Goal: Task Accomplishment & Management: Manage account settings

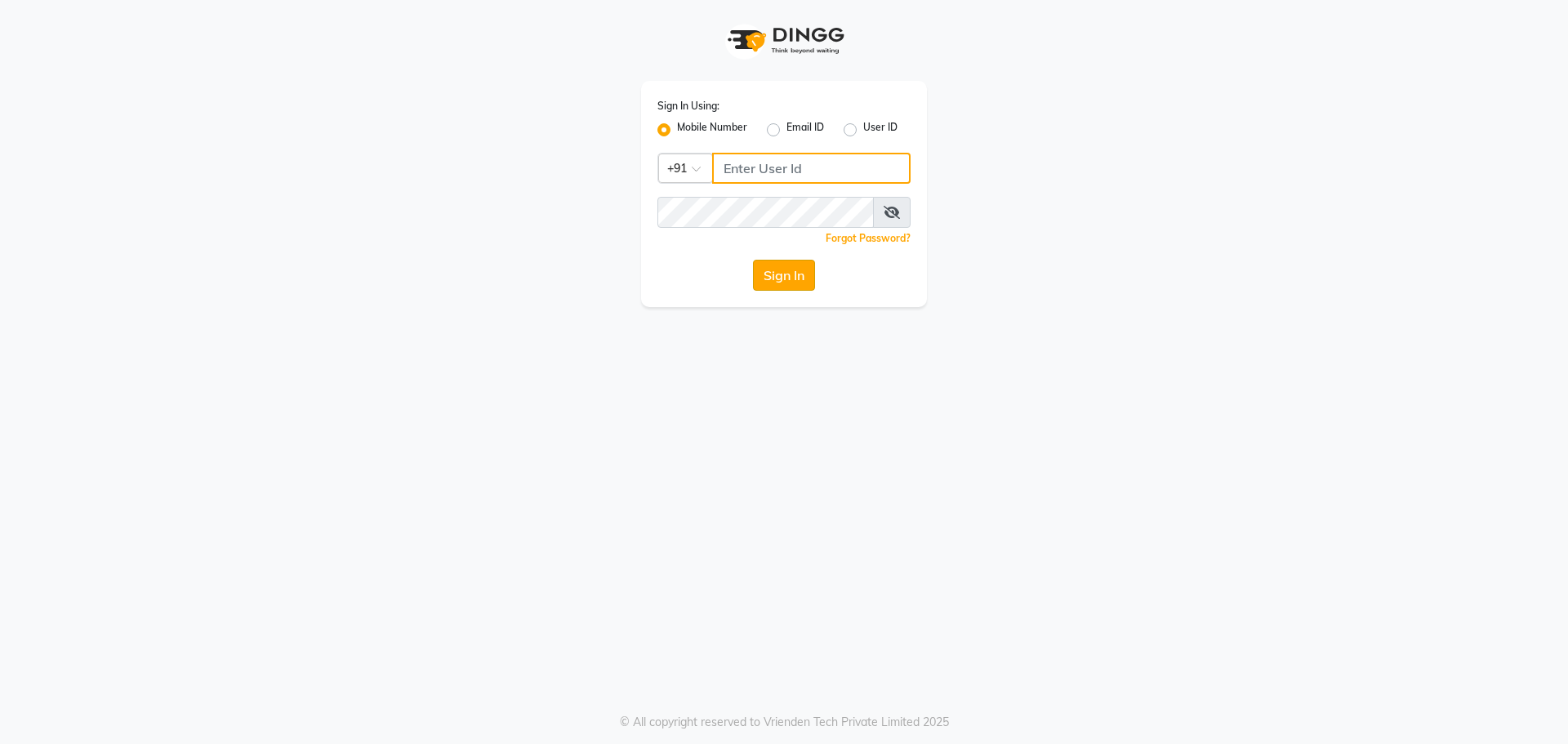
type input "9152727971"
click at [792, 282] on button "Sign In" at bounding box center [784, 274] width 62 height 31
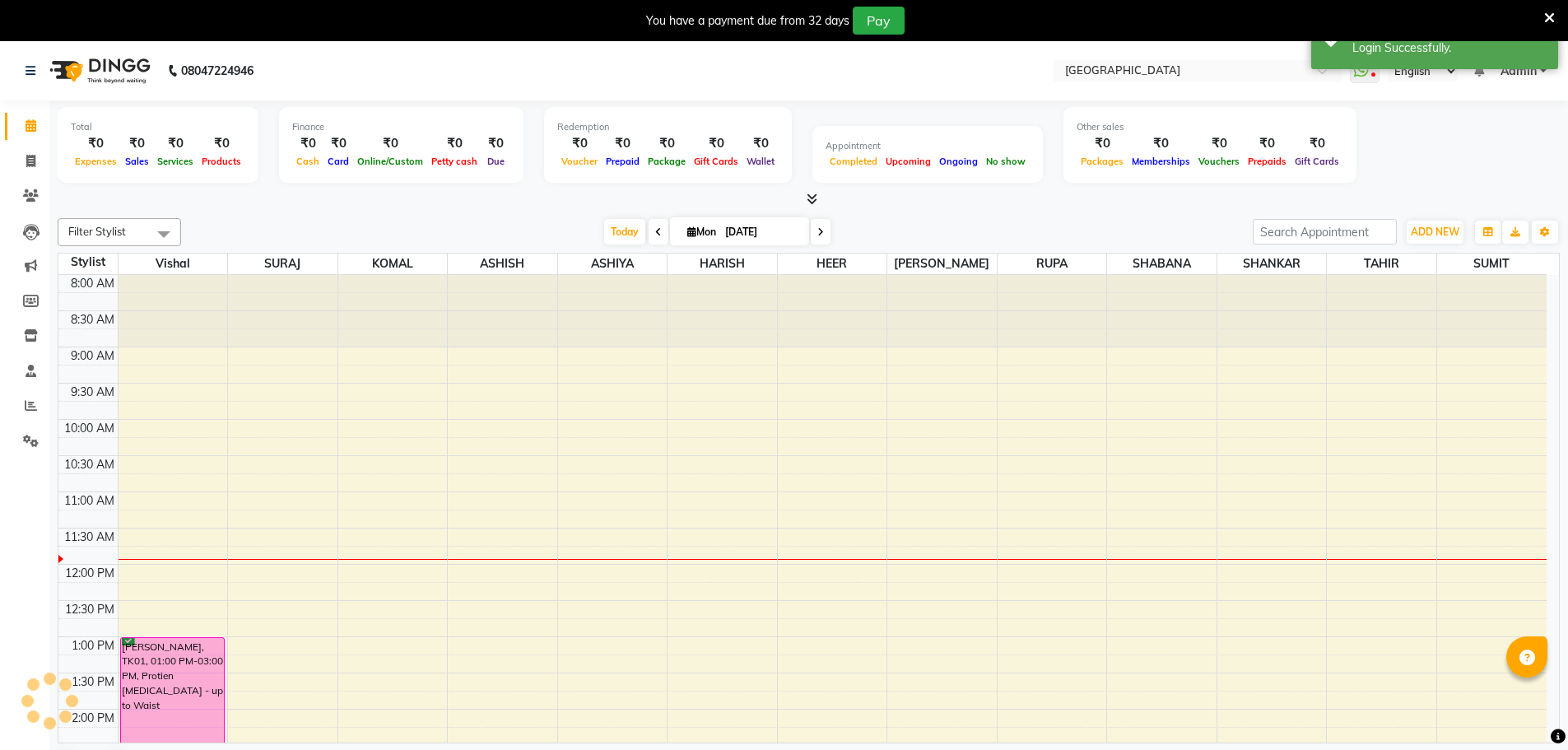
click at [1551, 17] on icon at bounding box center [1549, 18] width 11 height 15
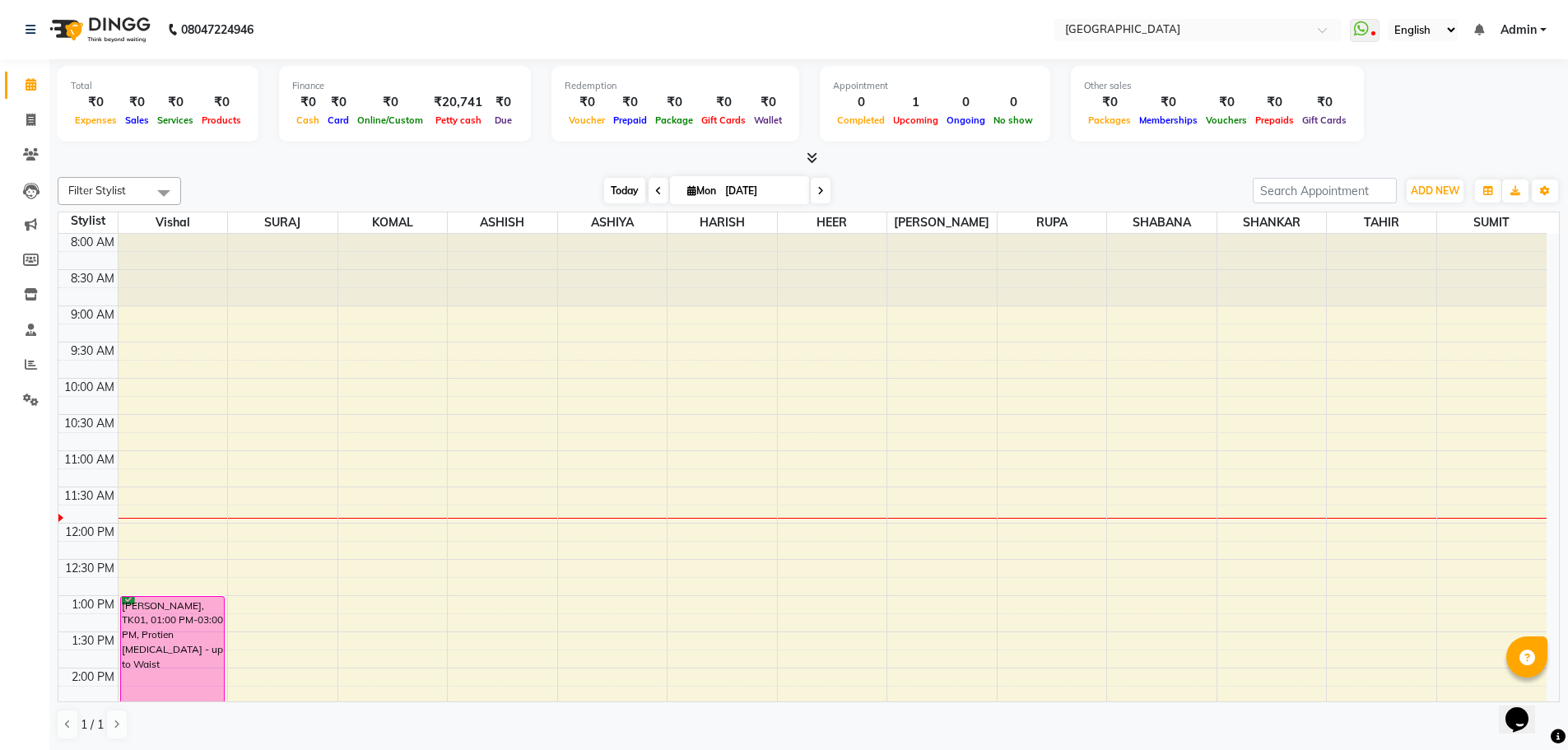
click at [626, 190] on span "Today" at bounding box center [625, 190] width 41 height 26
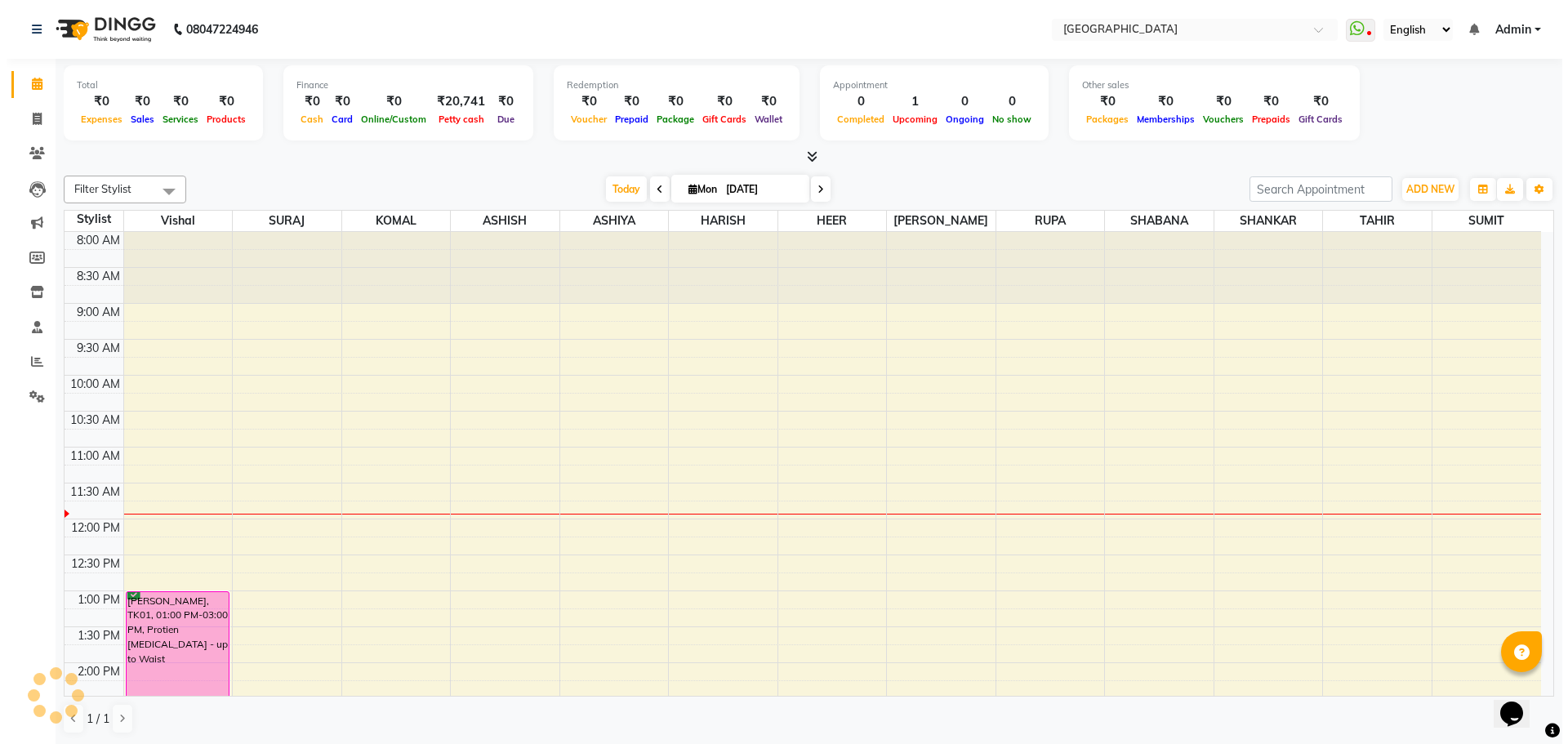
scroll to position [216, 0]
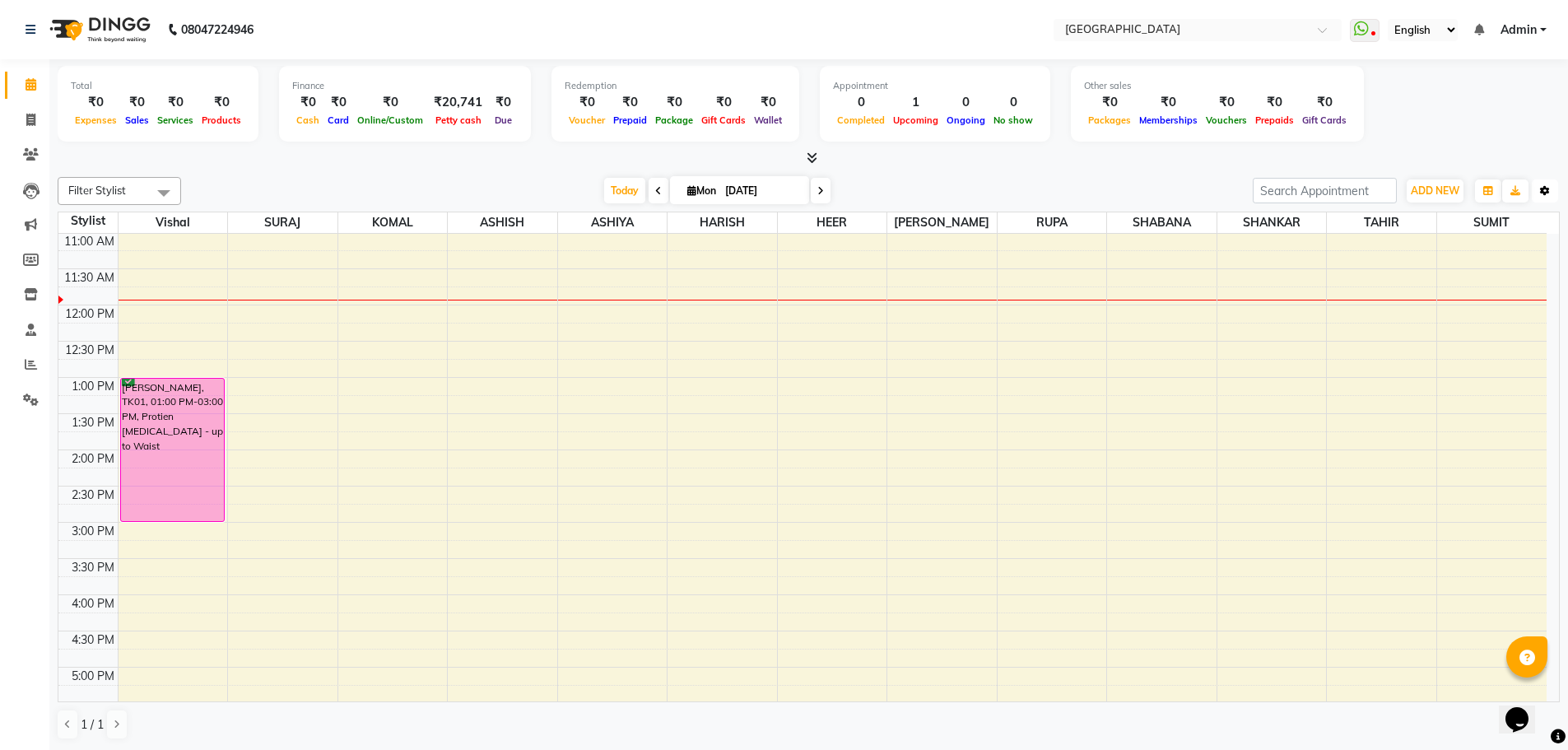
click at [1550, 192] on button "Toggle Dropdown" at bounding box center [1546, 191] width 27 height 23
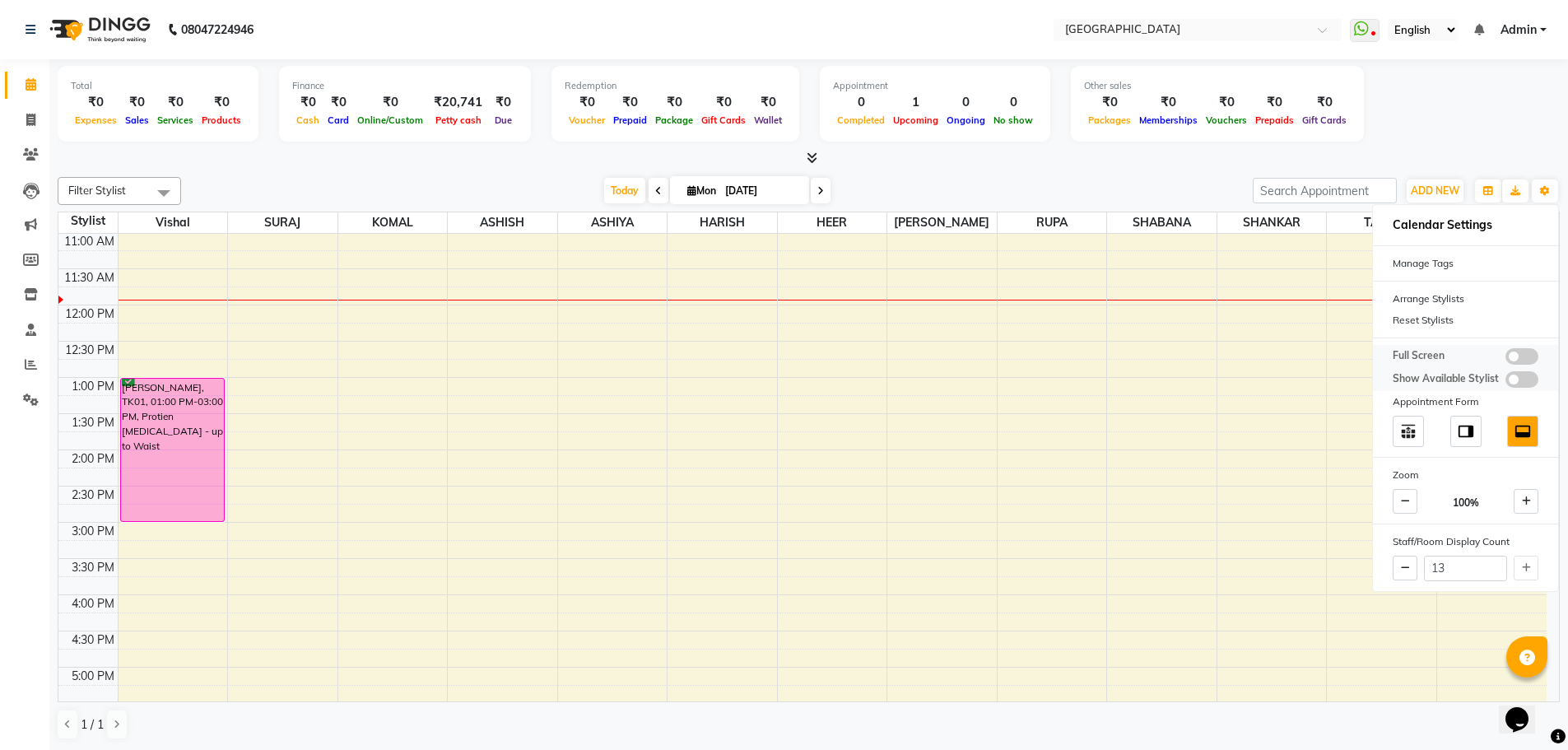
click at [1520, 356] on span at bounding box center [1522, 356] width 33 height 17
click at [1506, 359] on input "checkbox" at bounding box center [1506, 359] width 0 height 0
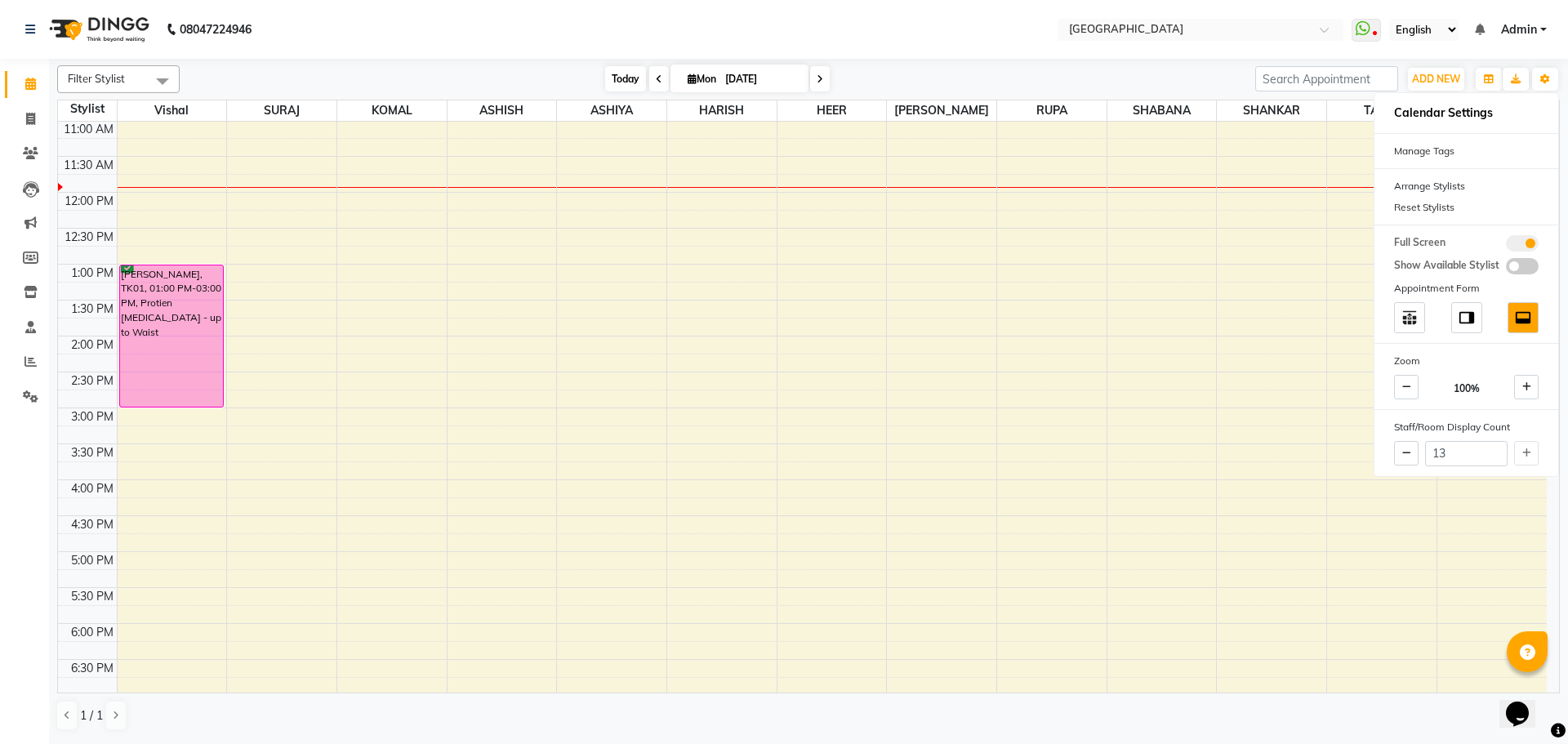
click at [624, 83] on span "Today" at bounding box center [625, 79] width 41 height 26
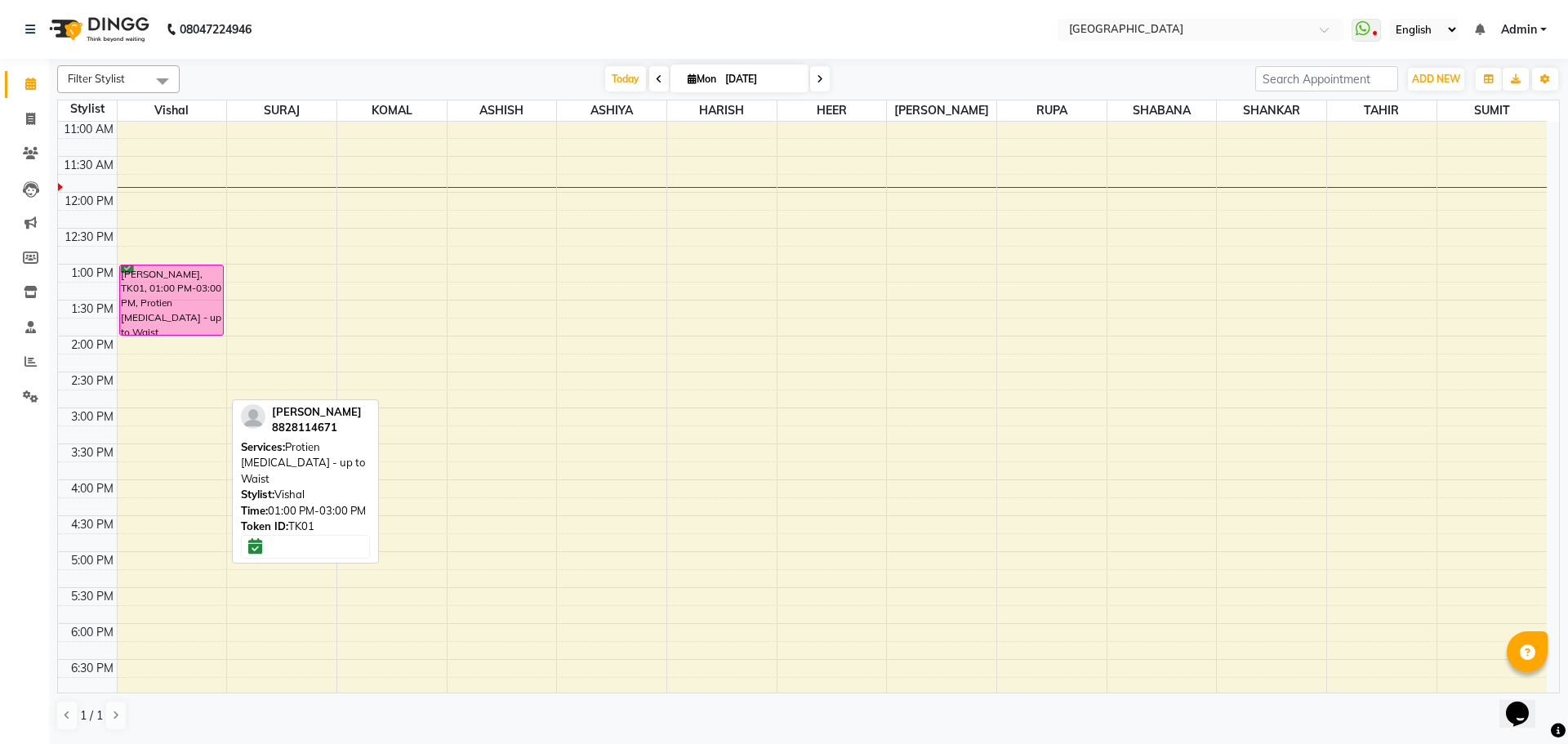
drag, startPoint x: 158, startPoint y: 406, endPoint x: 156, endPoint y: 333, distance: 73.0
click at [156, 333] on div "[PERSON_NAME], TK01, 01:00 PM-03:00 PM, Protien [MEDICAL_DATA] - up to Waist [P…" at bounding box center [172, 480] width 109 height 1149
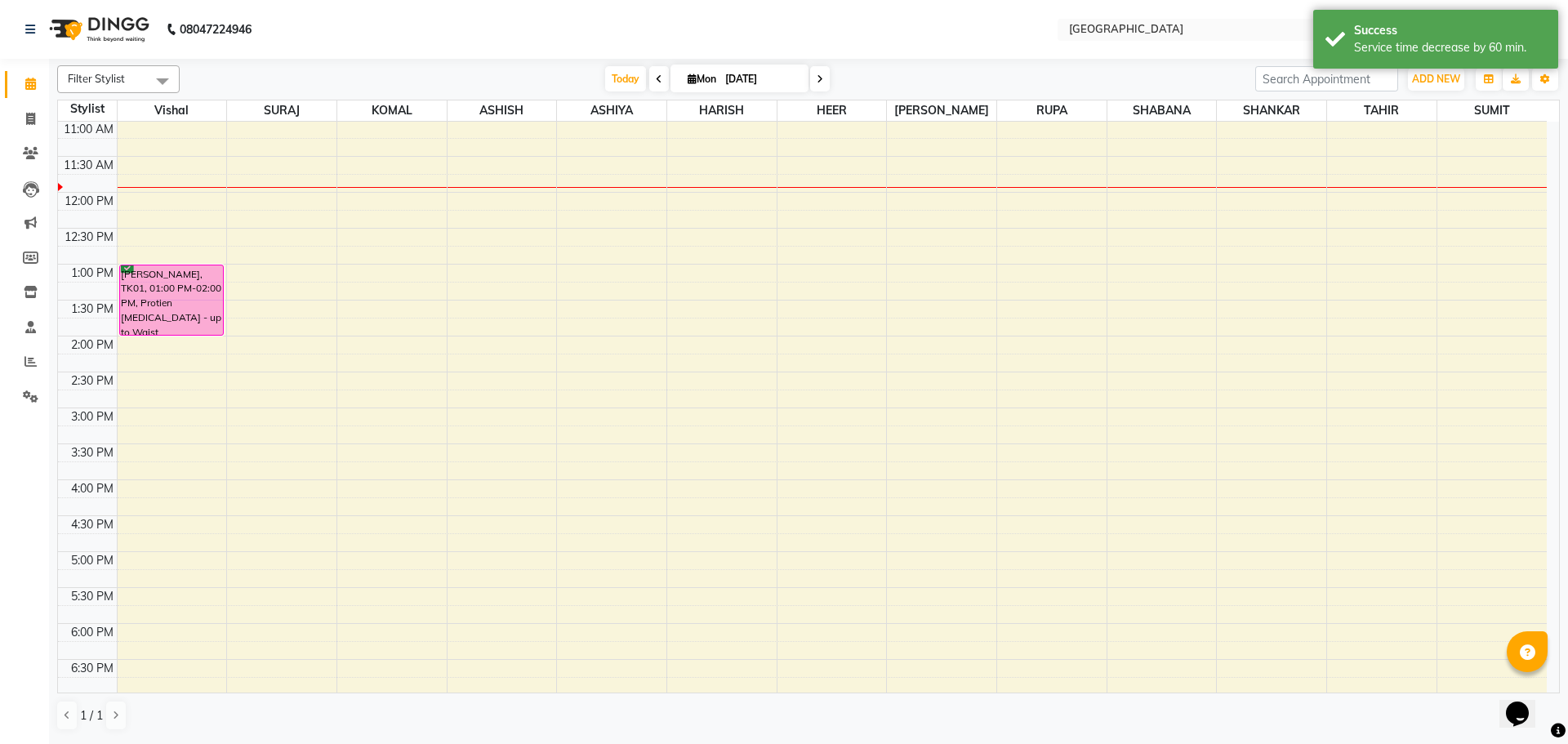
scroll to position [53, 0]
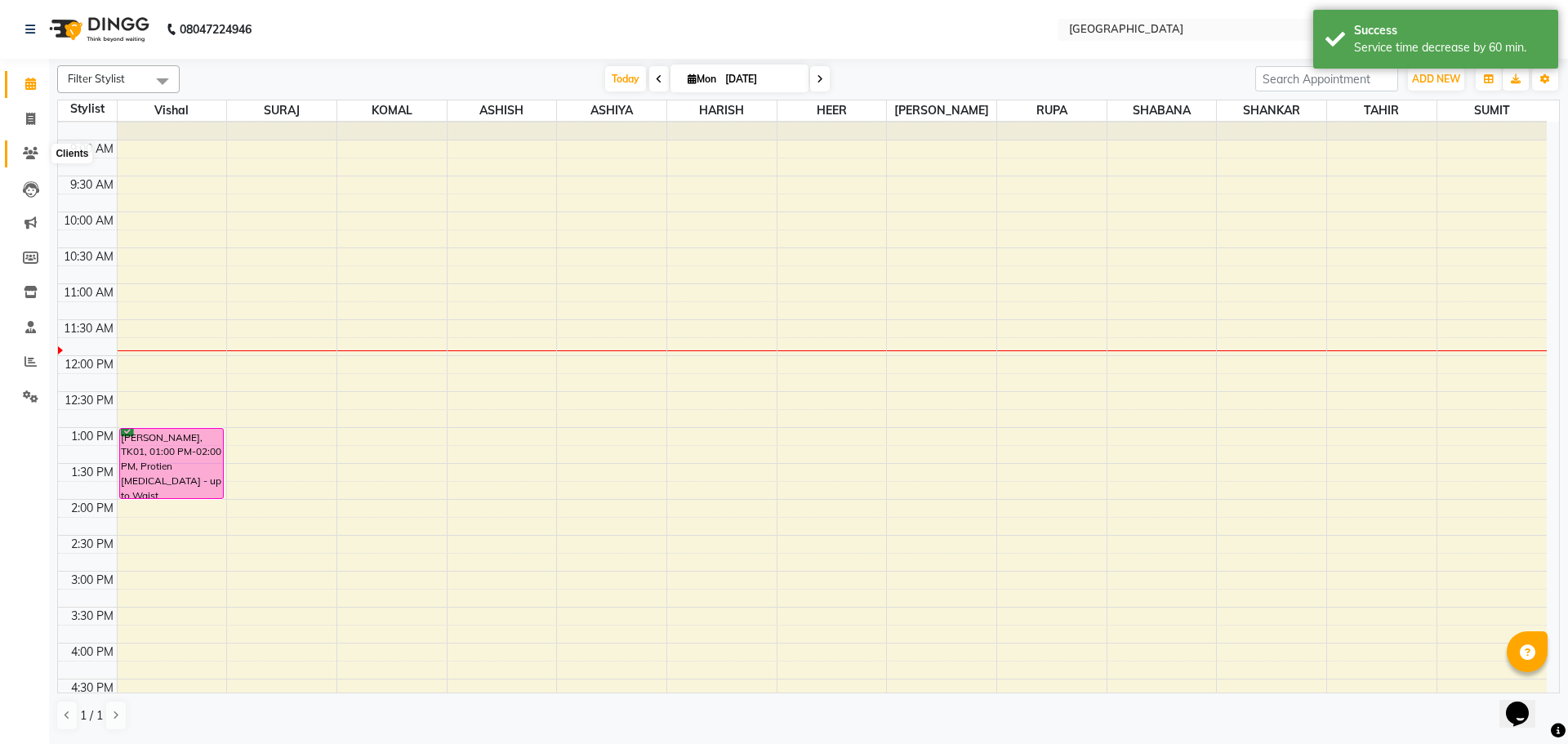
click at [34, 152] on icon at bounding box center [31, 154] width 16 height 12
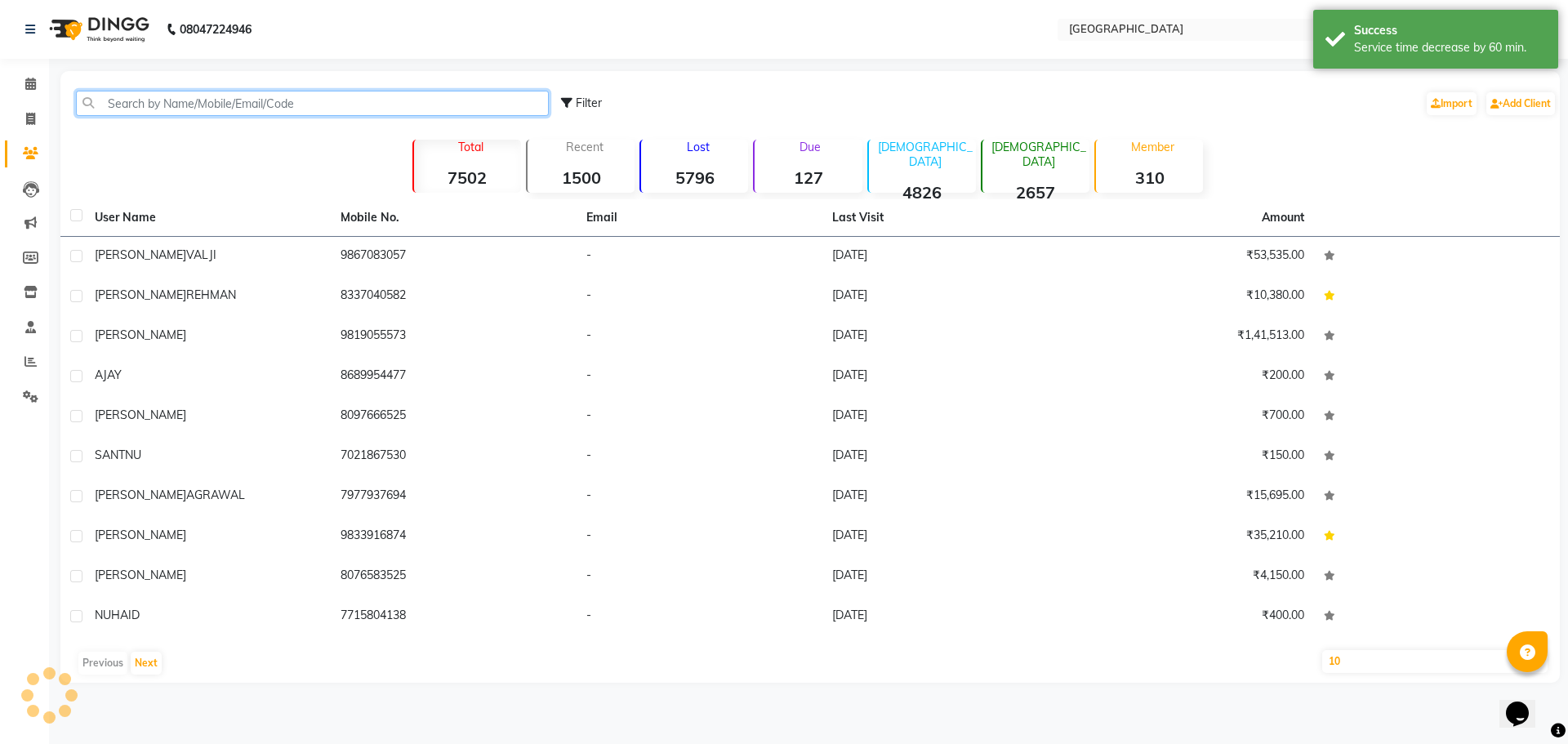
click at [205, 104] on input "text" at bounding box center [313, 103] width 473 height 26
type input "p"
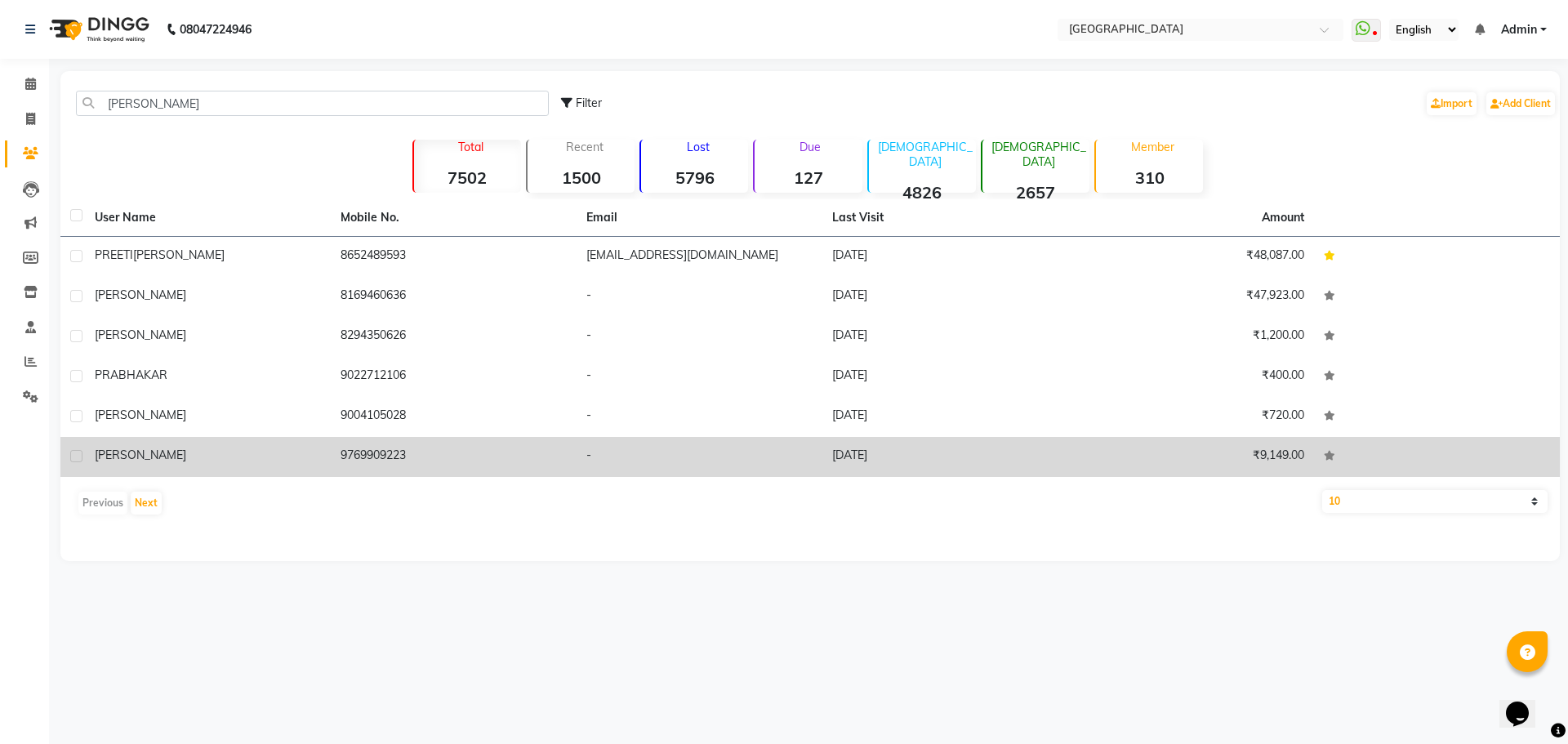
click at [220, 461] on div "[PERSON_NAME]" at bounding box center [207, 455] width 226 height 17
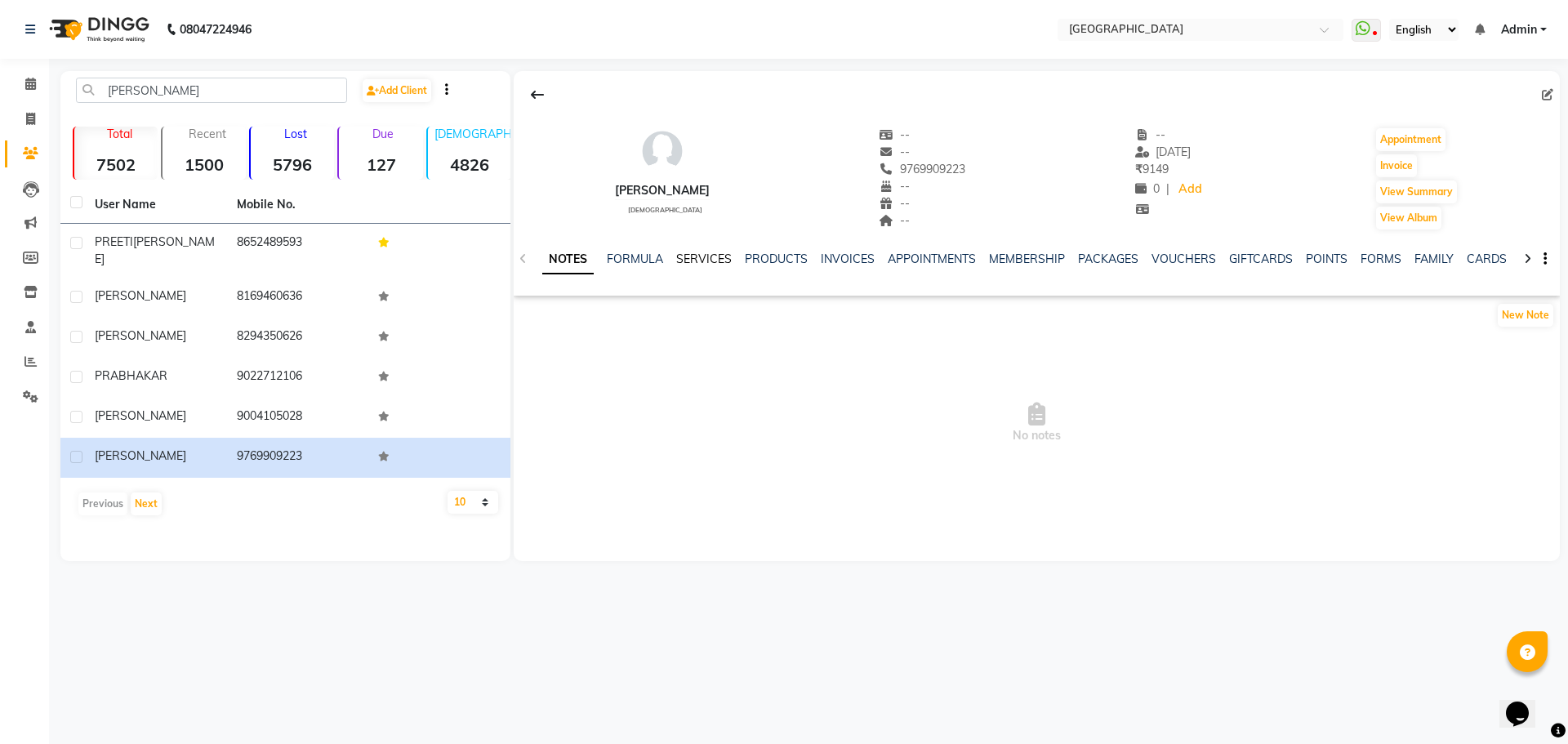
click at [715, 256] on link "SERVICES" at bounding box center [704, 259] width 56 height 15
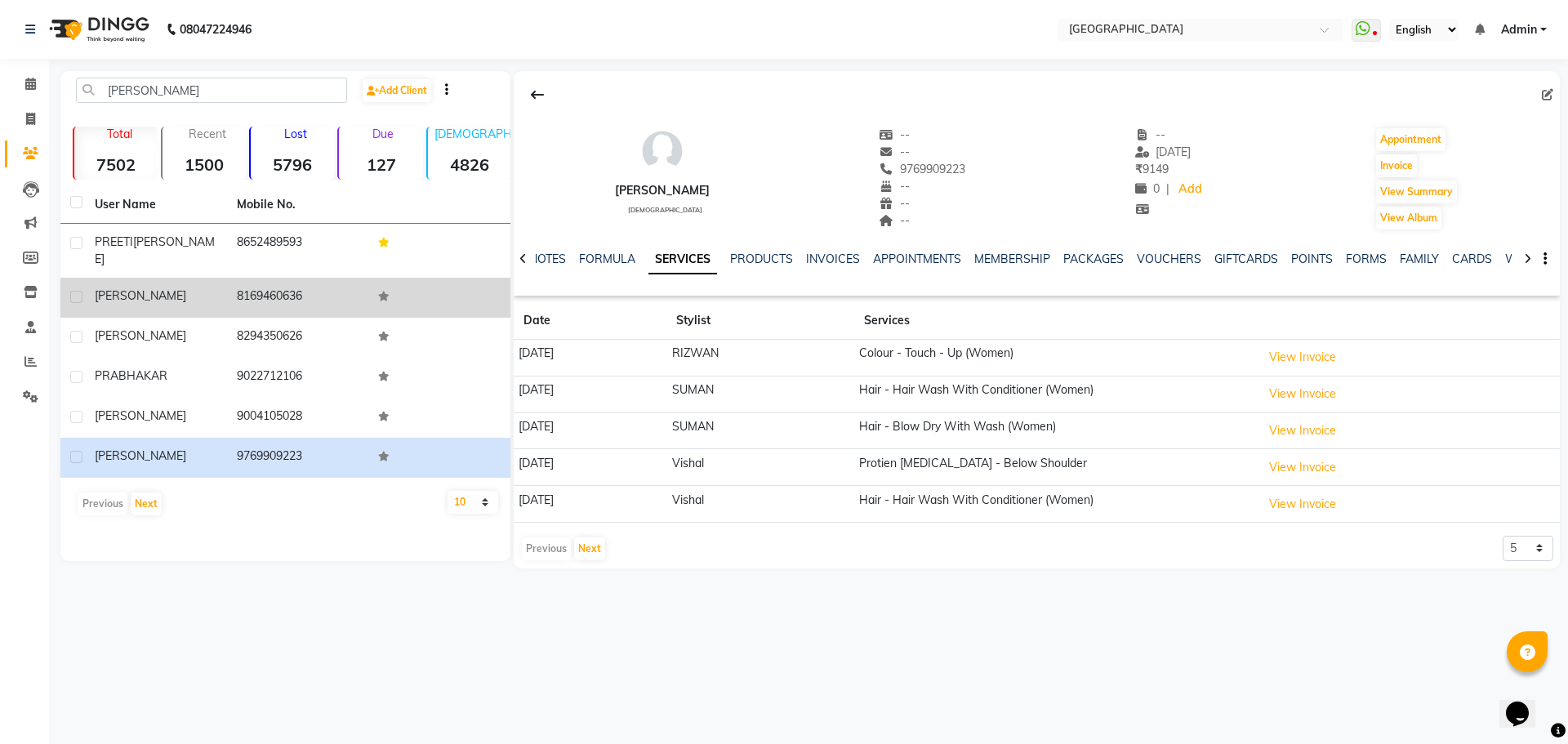
click at [157, 288] on div "[PERSON_NAME]" at bounding box center [155, 296] width 123 height 17
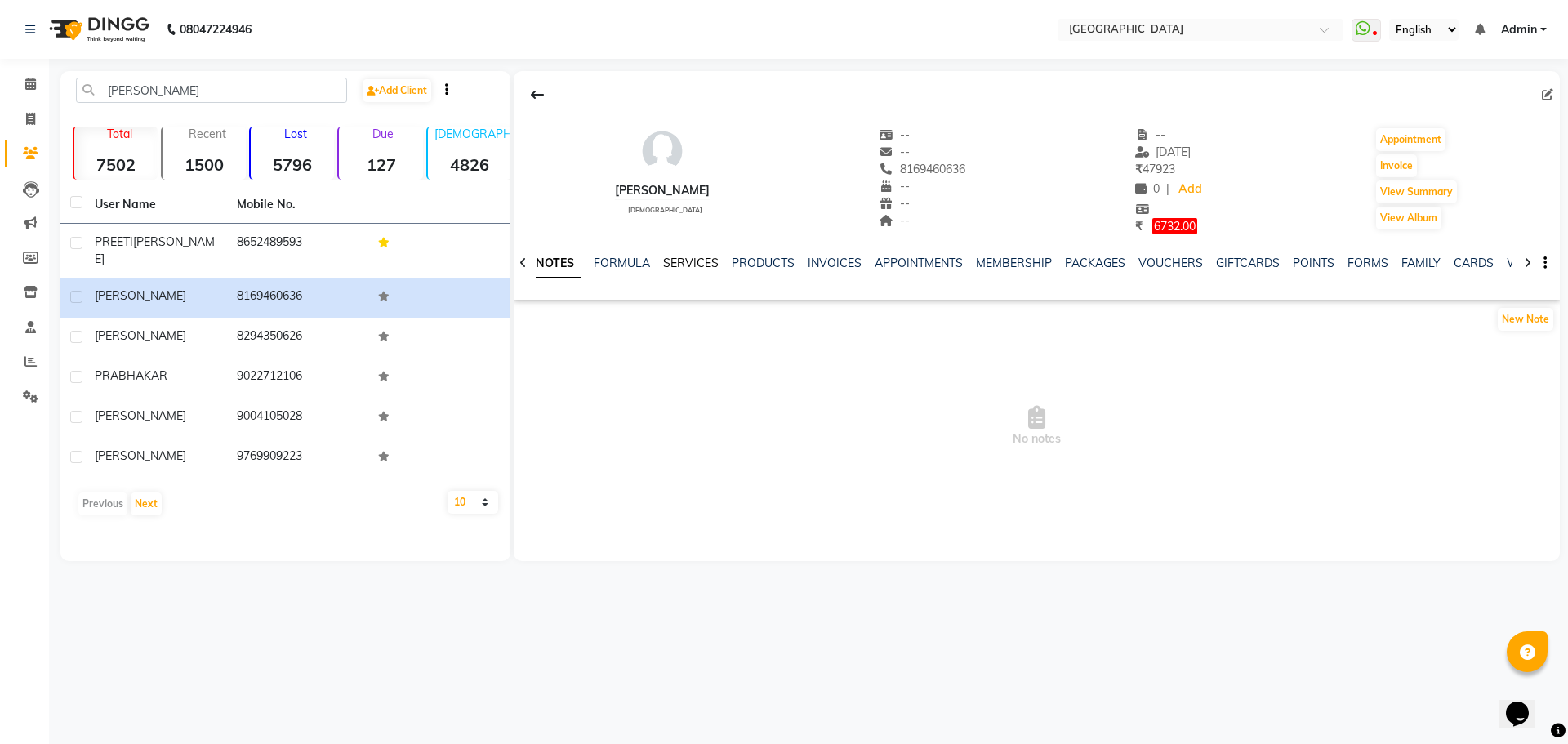
click at [694, 260] on link "SERVICES" at bounding box center [690, 263] width 56 height 15
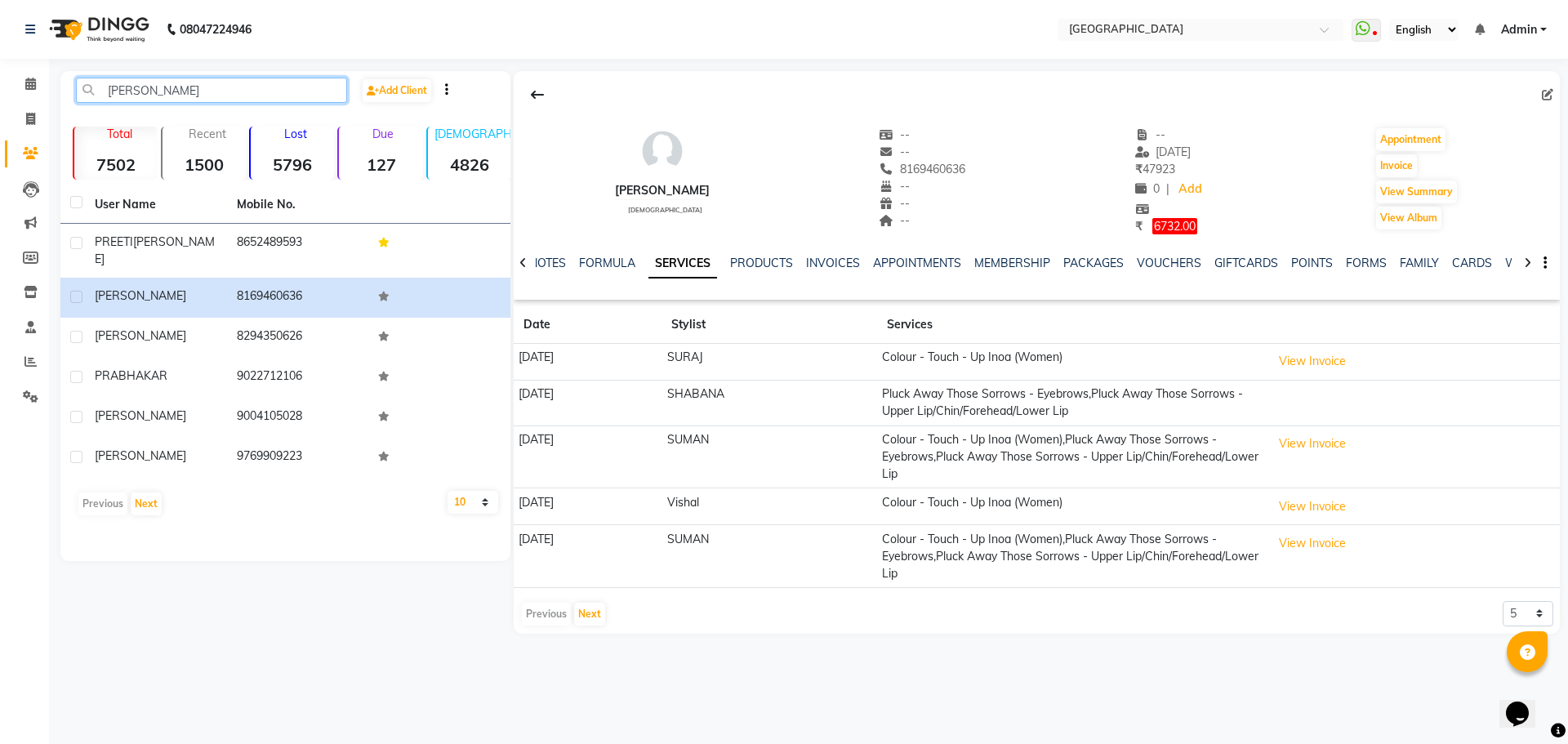
click at [192, 83] on input "[PERSON_NAME]" at bounding box center [211, 90] width 271 height 26
type input "P"
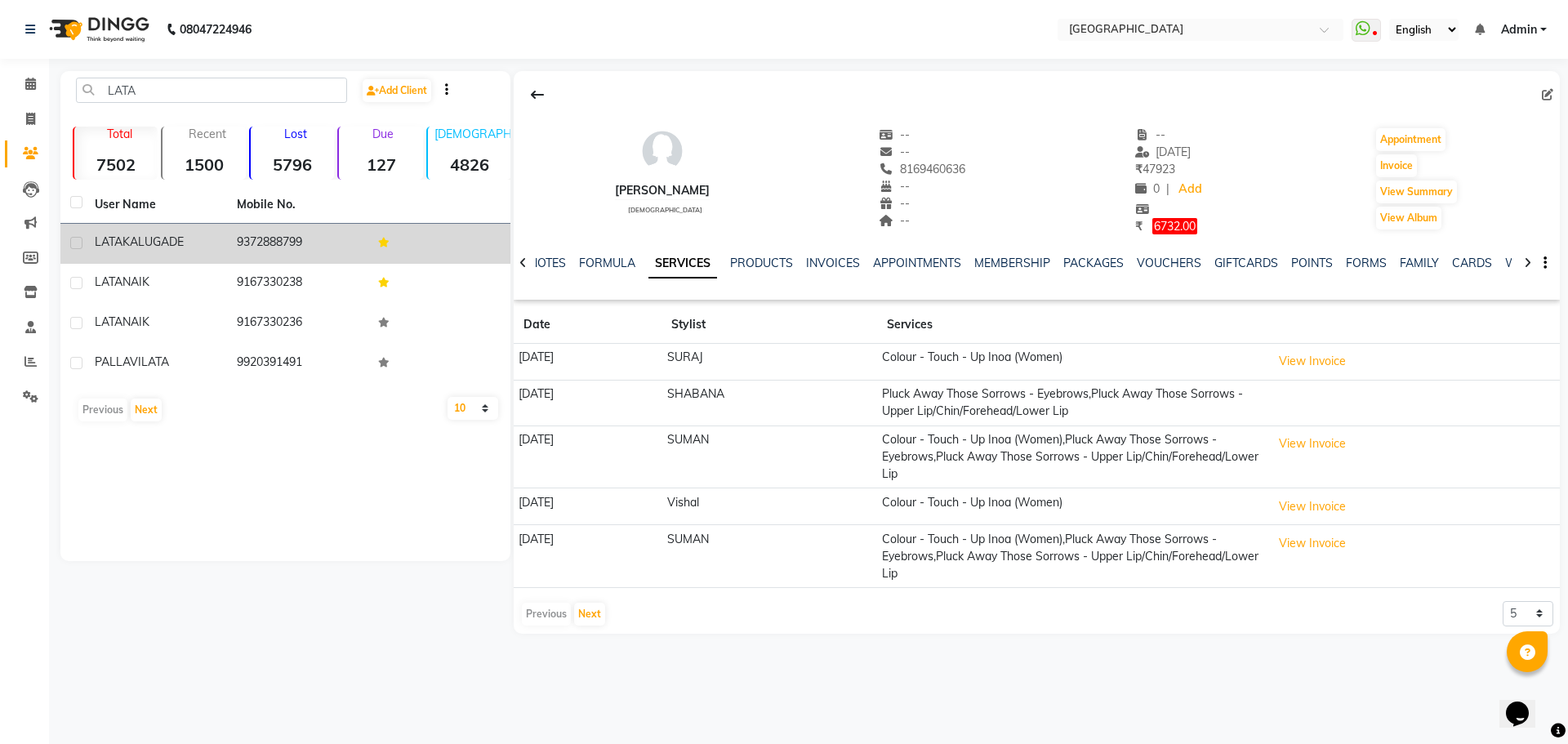
click at [166, 235] on span "KALUGADE" at bounding box center [153, 241] width 61 height 15
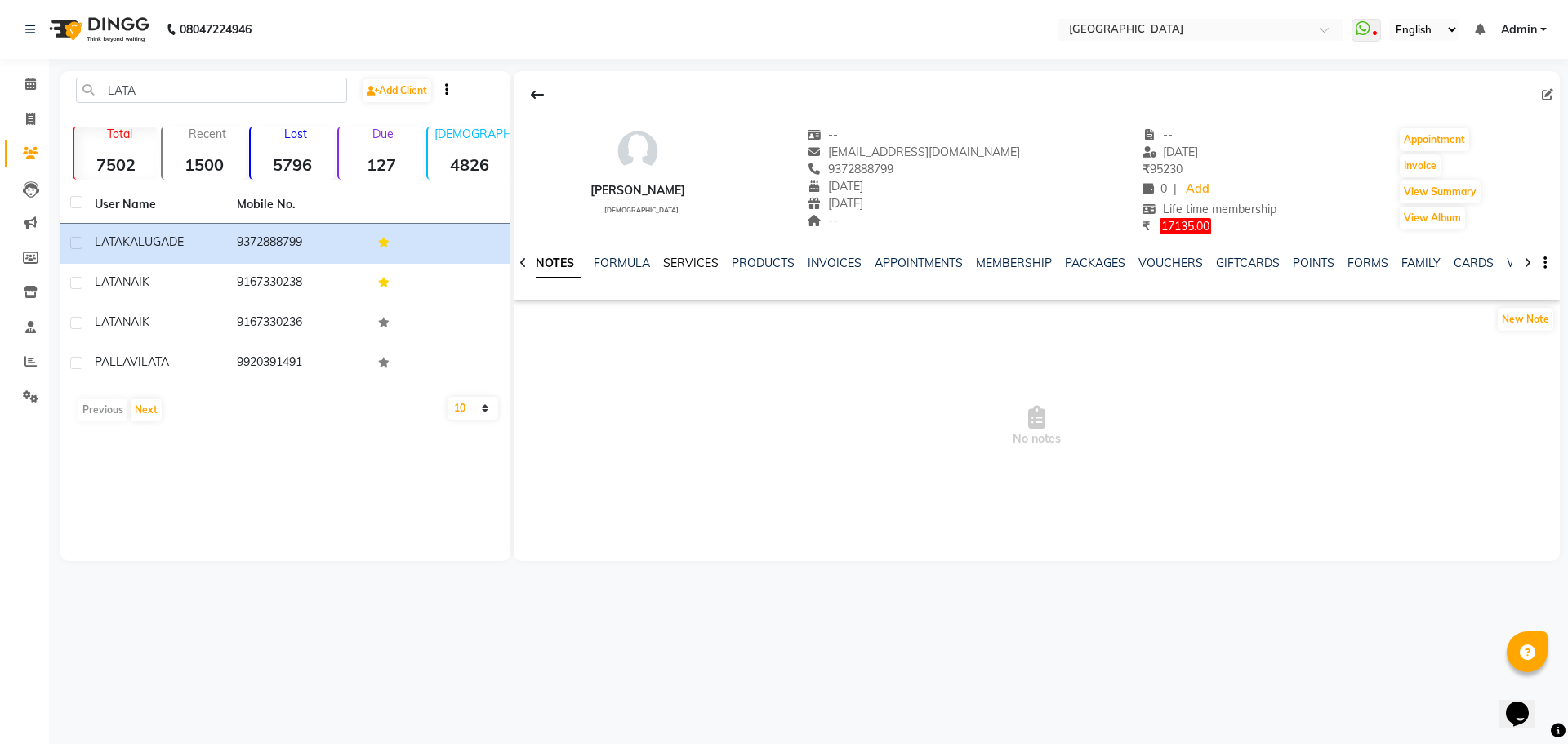
click at [680, 267] on link "SERVICES" at bounding box center [690, 263] width 56 height 15
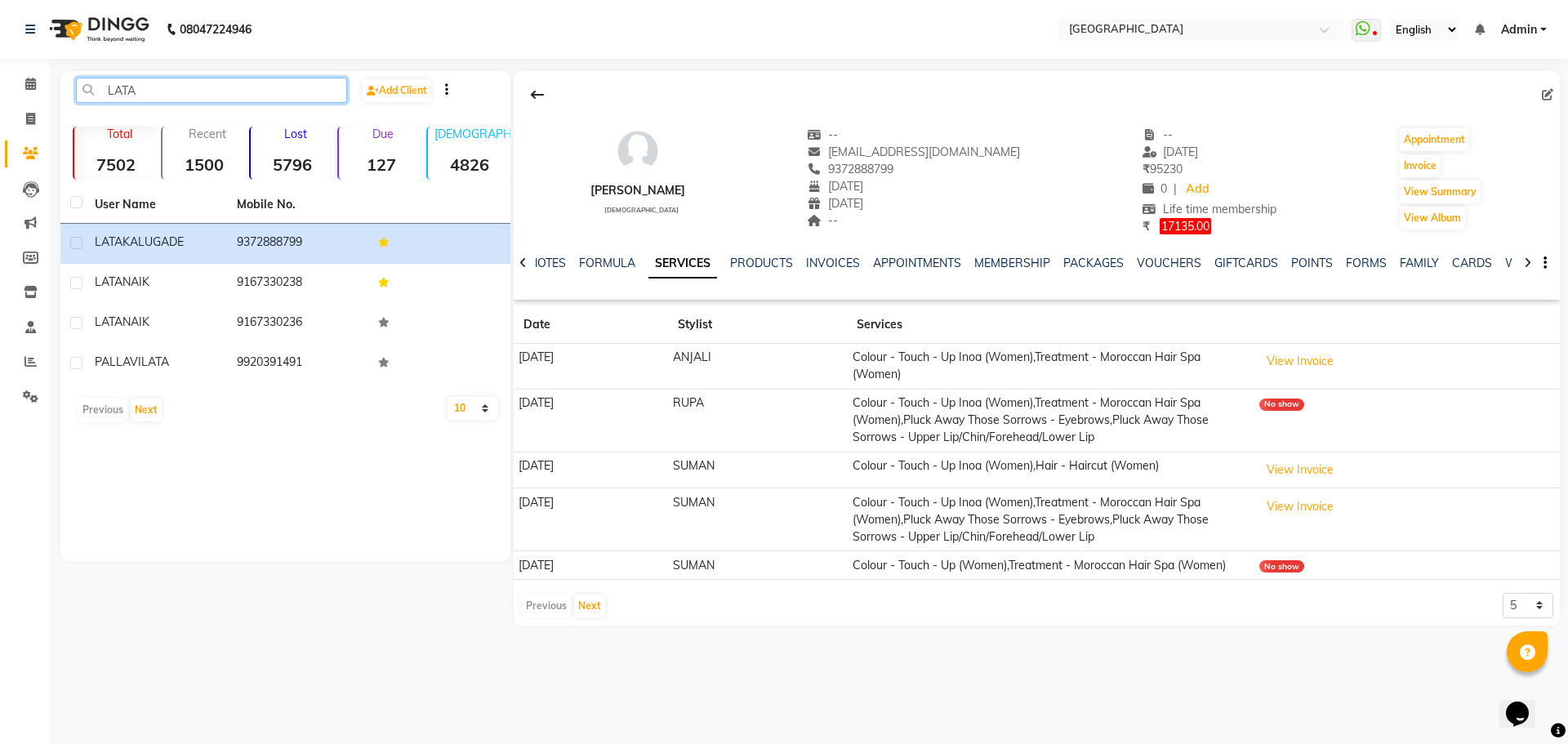
click at [223, 86] on input "LATA" at bounding box center [211, 90] width 271 height 26
type input "L"
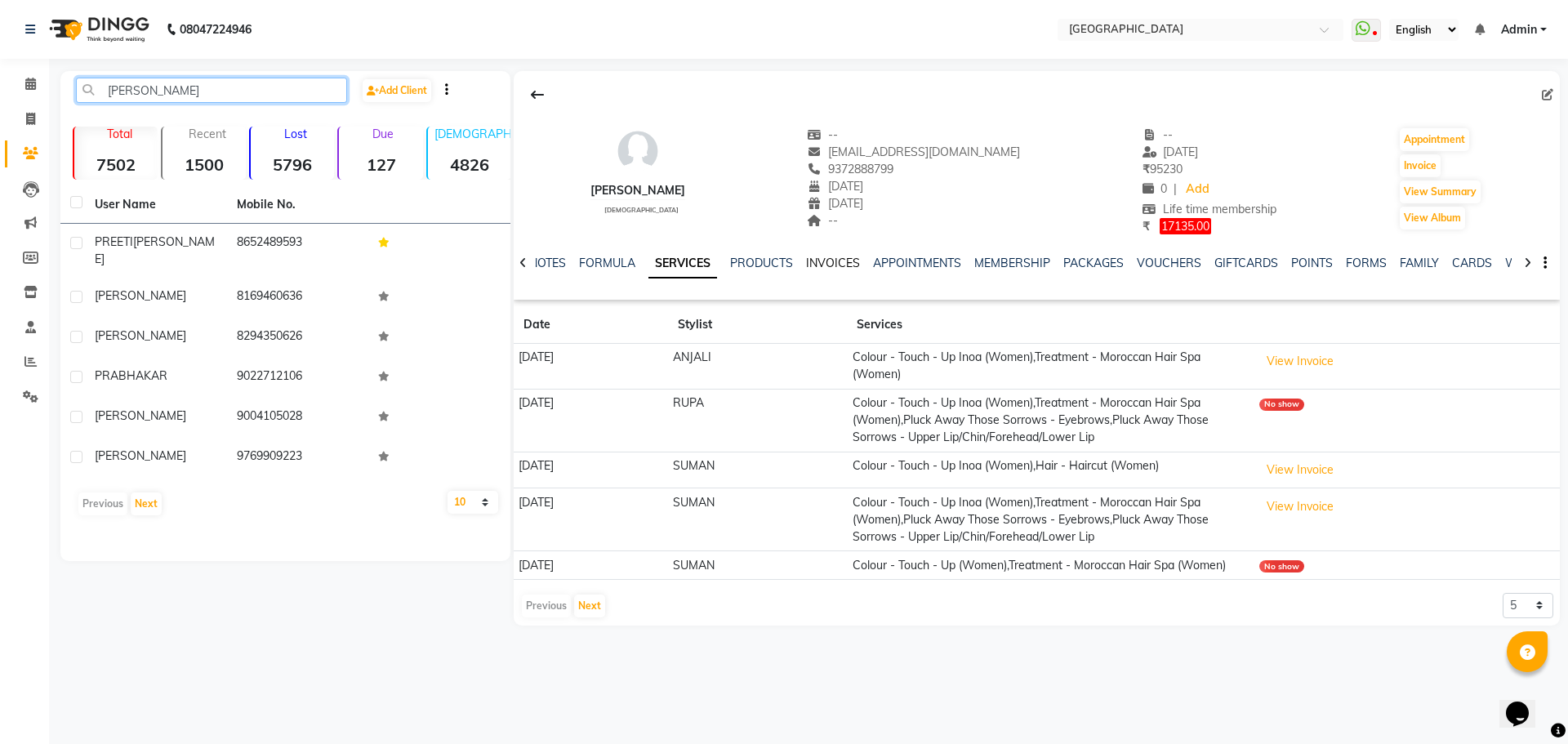
type input "[PERSON_NAME]"
click at [818, 267] on link "INVOICES" at bounding box center [833, 263] width 54 height 15
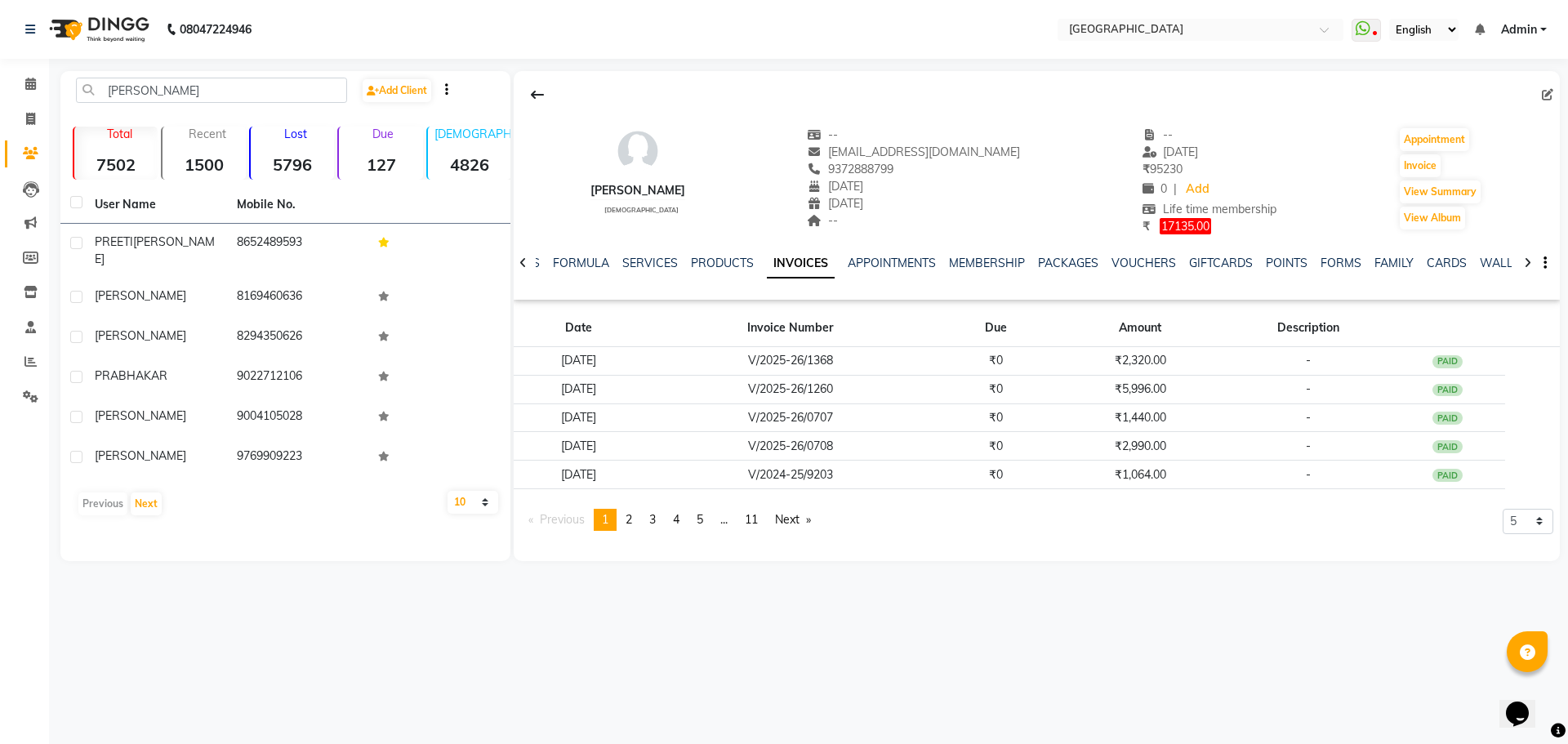
click at [799, 261] on link "INVOICES" at bounding box center [801, 263] width 68 height 29
